Goal: Task Accomplishment & Management: Complete application form

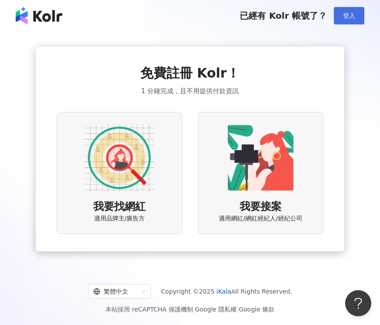
drag, startPoint x: 352, startPoint y: 13, endPoint x: 348, endPoint y: 10, distance: 4.7
click at [351, 13] on span "登入" at bounding box center [349, 15] width 12 height 7
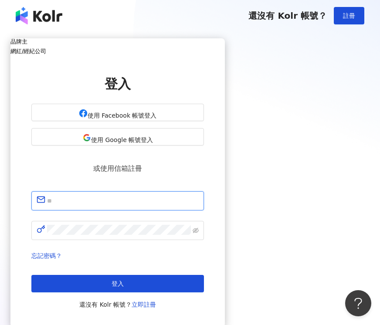
type input "**********"
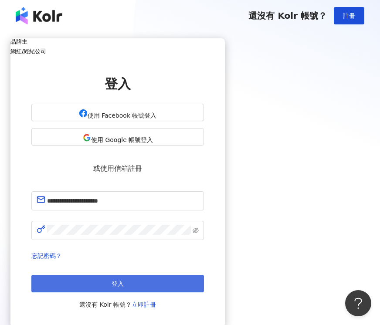
click at [204, 275] on button "登入" at bounding box center [117, 283] width 173 height 17
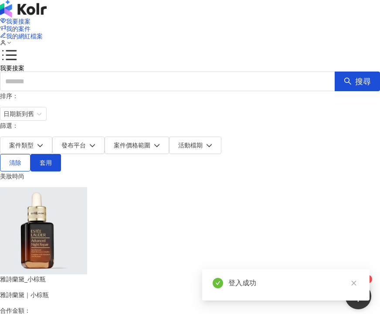
click at [167, 24] on div "我要接案 我的案件 我的網紅檔案 1" at bounding box center [190, 32] width 380 height 65
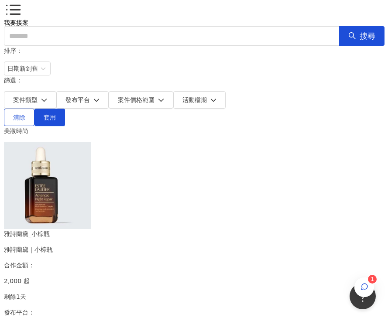
scroll to position [48, 0]
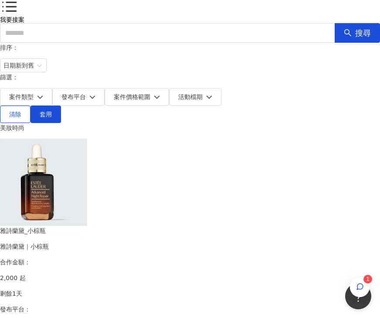
click at [75, 165] on img at bounding box center [43, 182] width 87 height 87
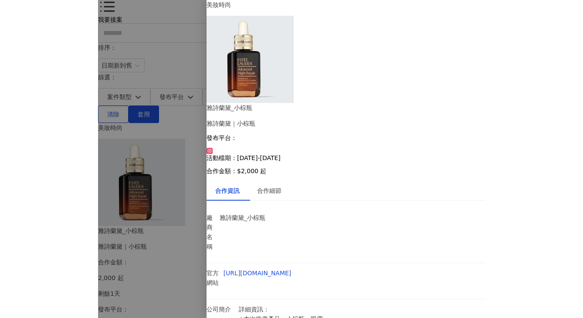
scroll to position [0, 0]
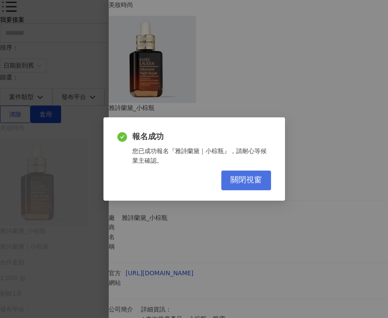
click at [248, 186] on button "關閉視窗" at bounding box center [246, 180] width 50 height 20
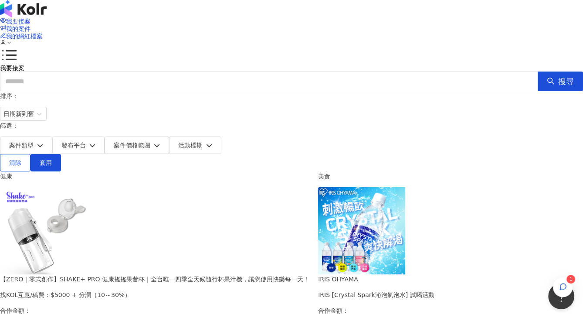
click at [87, 228] on img at bounding box center [43, 230] width 87 height 87
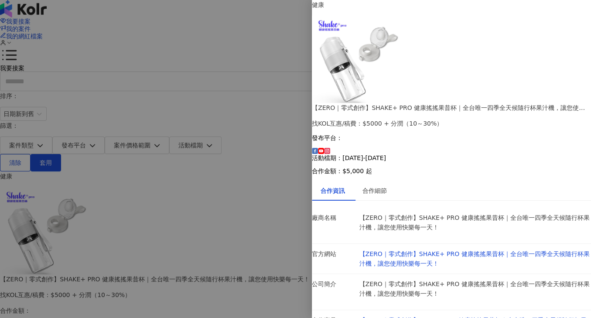
scroll to position [24, 0]
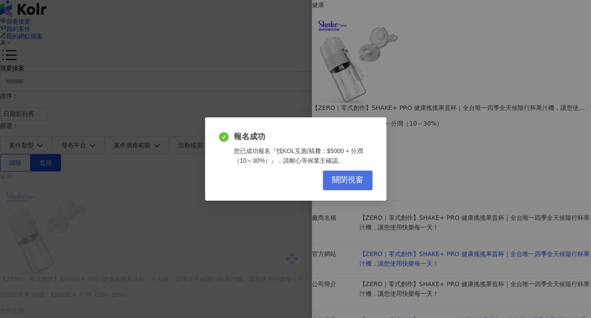
click at [353, 183] on span "關閉視窗" at bounding box center [347, 180] width 31 height 10
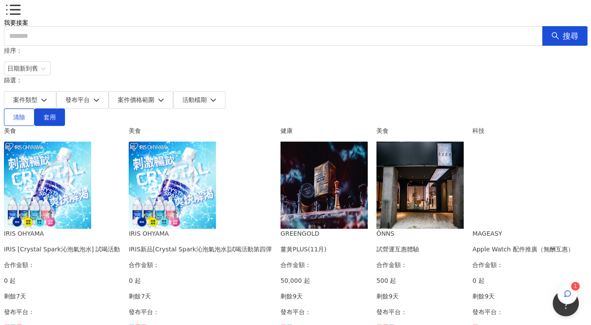
scroll to position [48, 0]
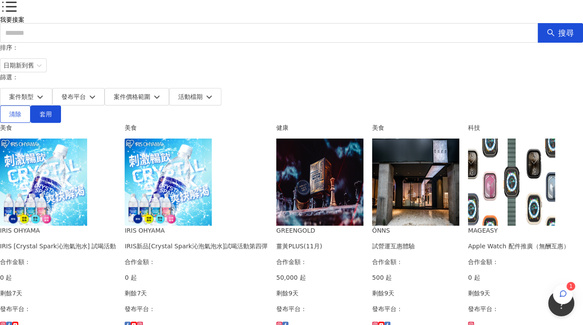
click at [87, 175] on img at bounding box center [43, 182] width 87 height 87
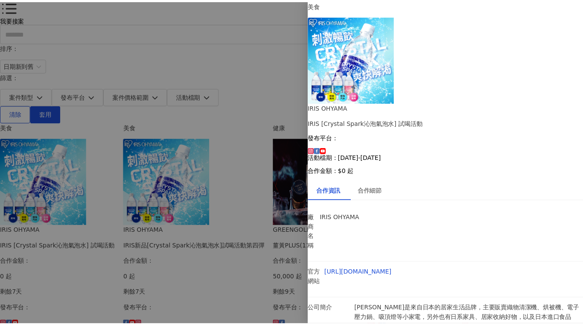
scroll to position [0, 0]
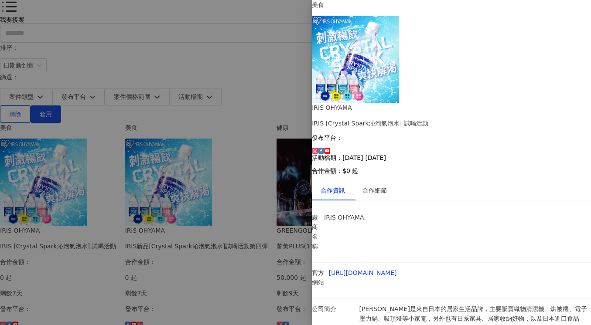
click at [39, 197] on div at bounding box center [295, 162] width 591 height 325
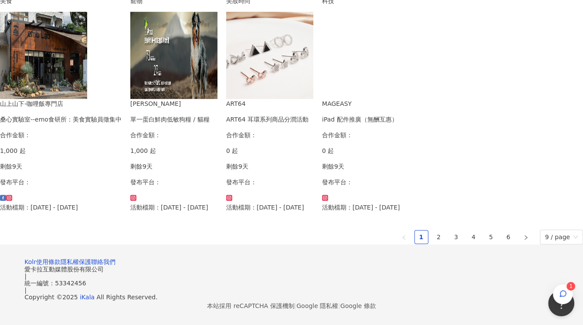
scroll to position [597, 0]
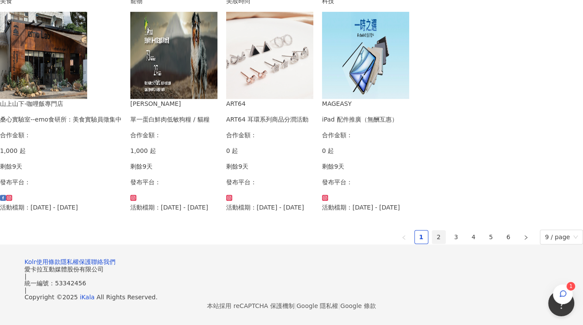
click at [380, 231] on link "2" at bounding box center [439, 237] width 13 height 13
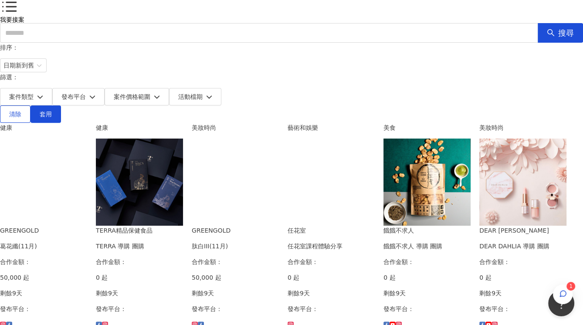
scroll to position [42, 0]
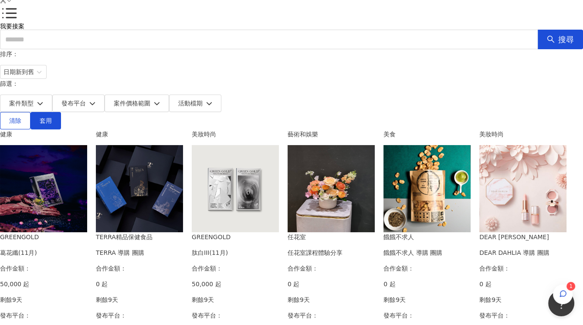
click at [183, 164] on img at bounding box center [139, 188] width 87 height 87
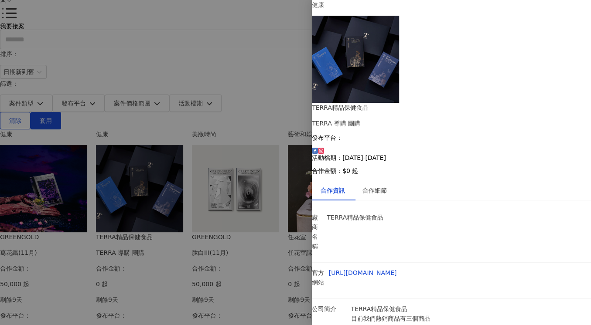
click at [34, 192] on div at bounding box center [295, 162] width 591 height 325
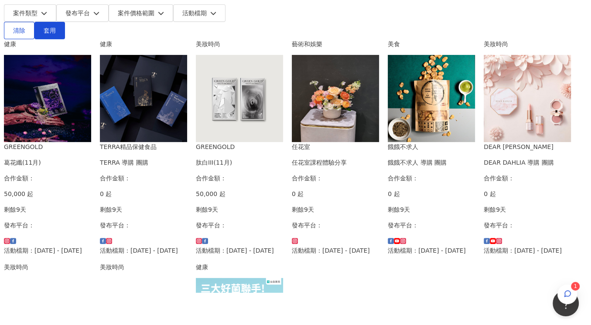
scroll to position [139, 0]
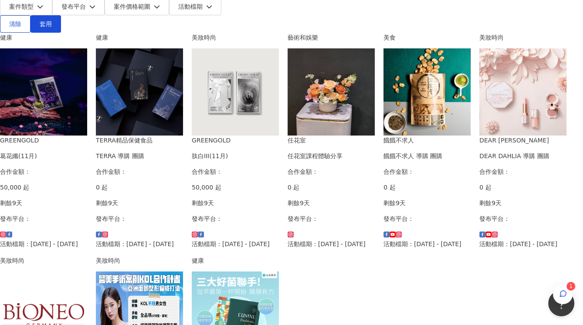
click at [279, 95] on img at bounding box center [235, 91] width 87 height 87
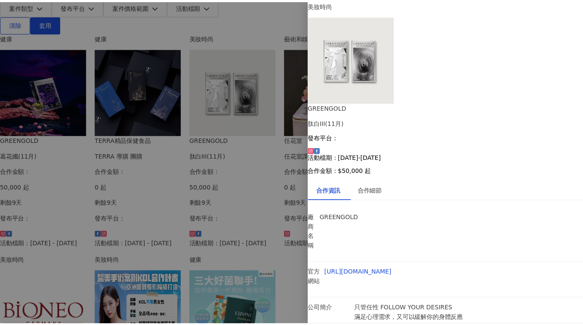
scroll to position [0, 0]
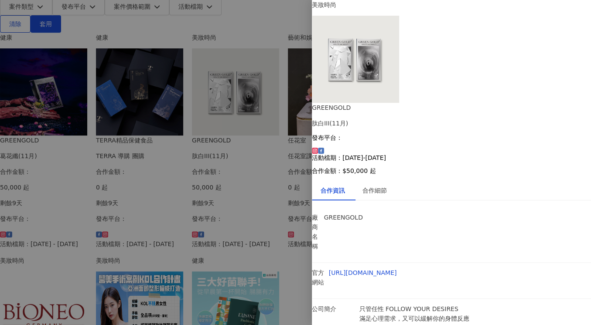
click at [17, 201] on div at bounding box center [295, 162] width 591 height 325
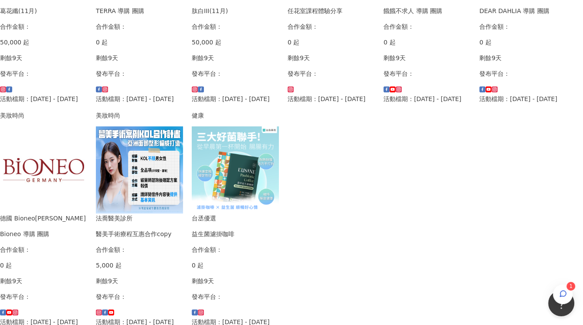
scroll to position [526, 0]
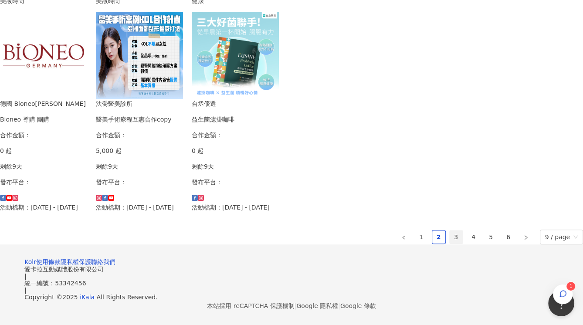
click at [380, 236] on link "3" at bounding box center [456, 237] width 13 height 13
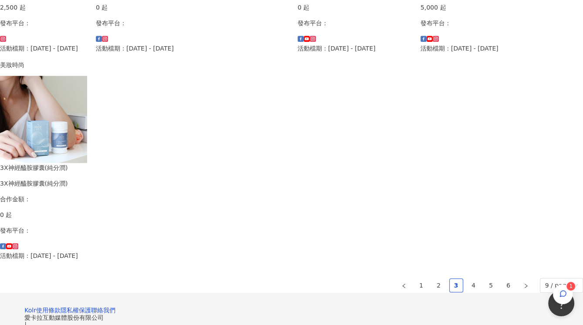
scroll to position [537, 0]
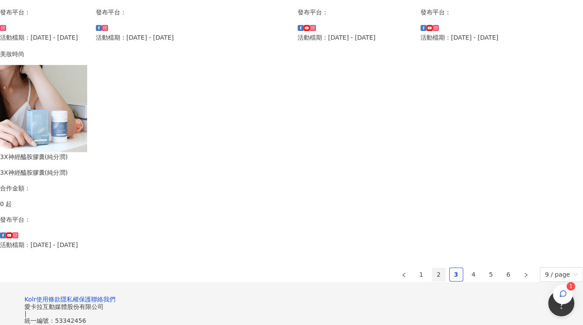
click at [380, 268] on link "2" at bounding box center [439, 274] width 13 height 13
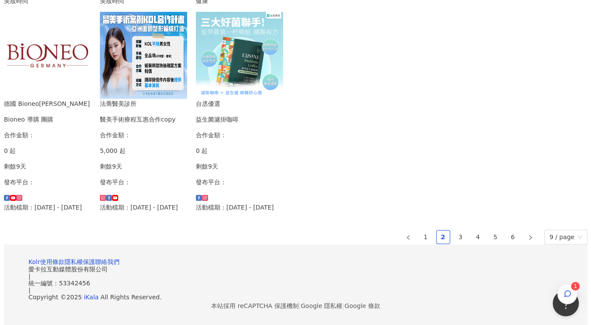
scroll to position [526, 0]
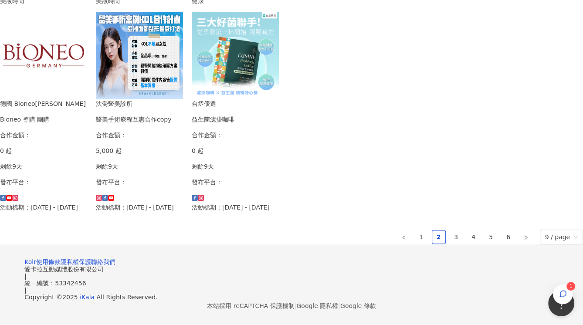
click at [183, 99] on img at bounding box center [139, 55] width 87 height 87
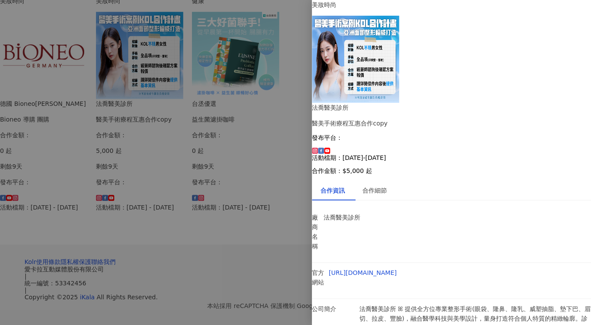
scroll to position [100, 0]
click at [256, 243] on div at bounding box center [295, 162] width 591 height 325
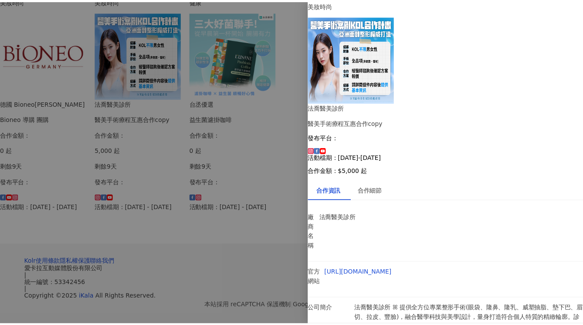
scroll to position [0, 0]
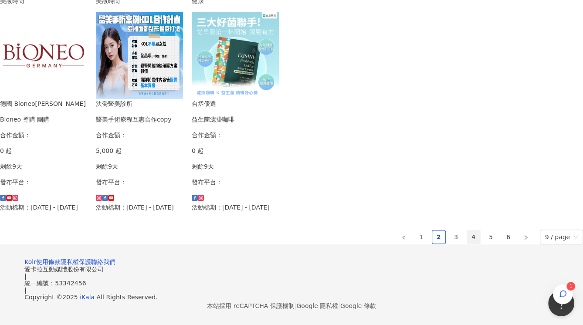
click at [380, 238] on link "4" at bounding box center [473, 237] width 13 height 13
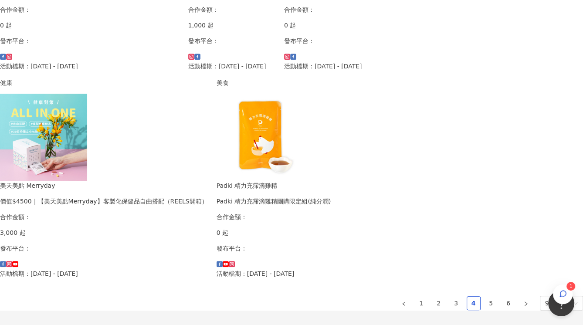
scroll to position [533, 0]
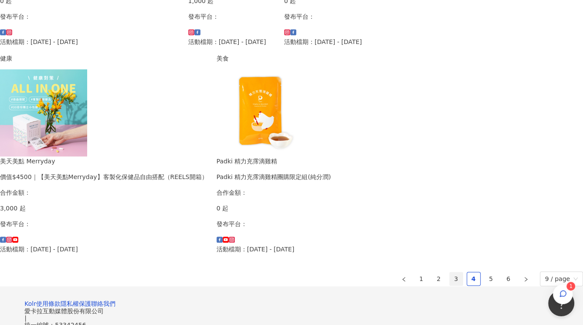
click at [380, 273] on link "3" at bounding box center [456, 279] width 13 height 13
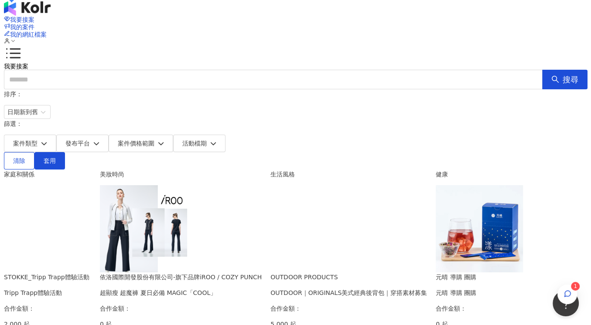
scroll to position [0, 0]
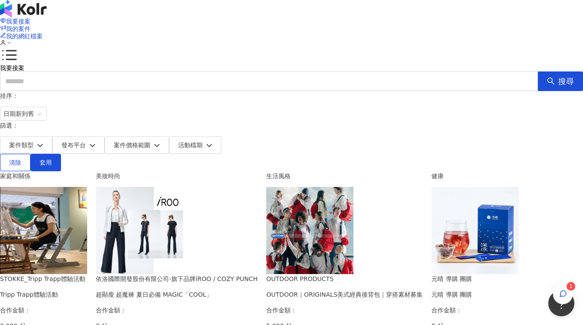
click at [183, 220] on img at bounding box center [139, 230] width 87 height 87
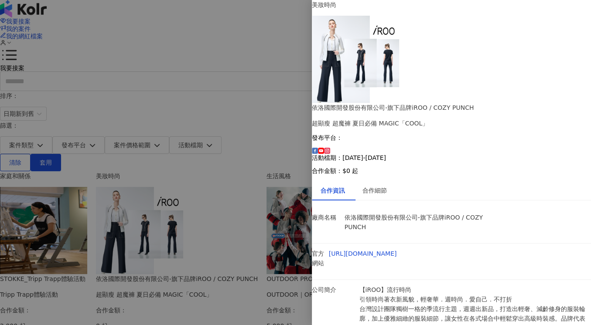
scroll to position [116, 0]
click at [5, 224] on div at bounding box center [295, 162] width 591 height 325
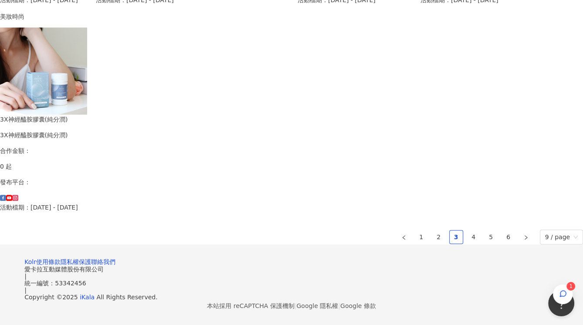
scroll to position [597, 0]
click at [380, 231] on link "4" at bounding box center [473, 237] width 13 height 13
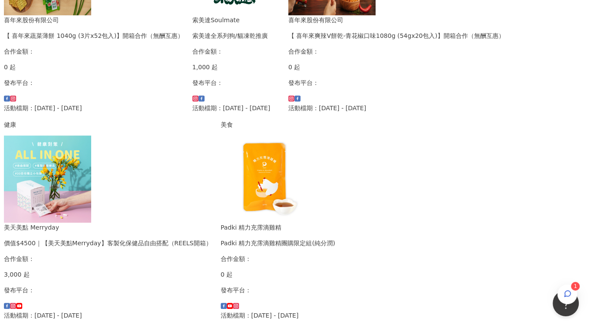
scroll to position [484, 0]
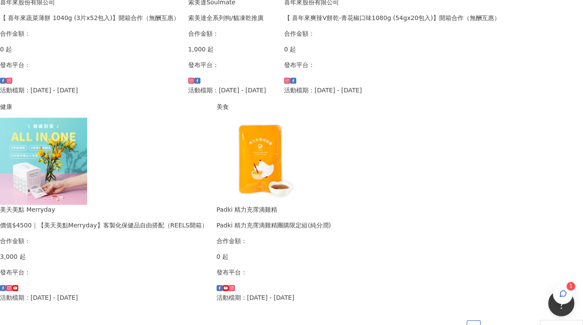
click at [87, 185] on img at bounding box center [43, 161] width 87 height 87
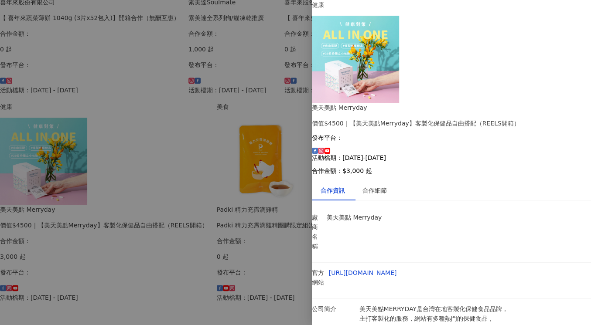
scroll to position [45, 0]
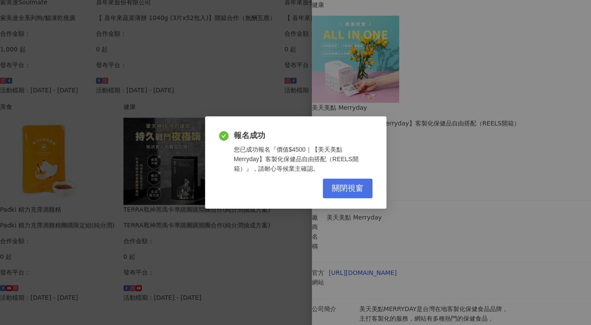
click at [344, 190] on span "關閉視窗" at bounding box center [347, 189] width 31 height 10
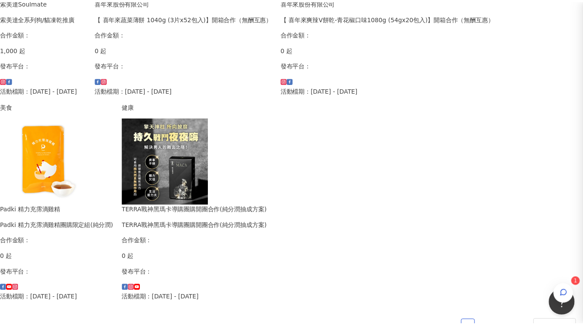
scroll to position [0, 0]
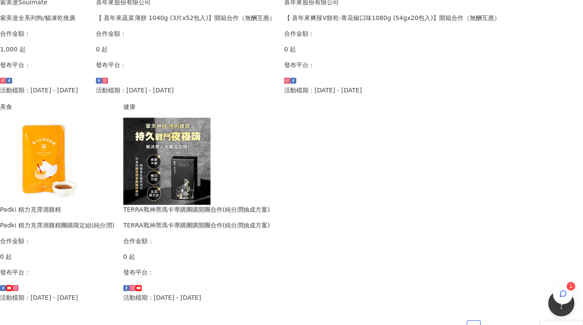
drag, startPoint x: 36, startPoint y: 310, endPoint x: 112, endPoint y: 308, distance: 76.3
